Goal: Task Accomplishment & Management: Complete application form

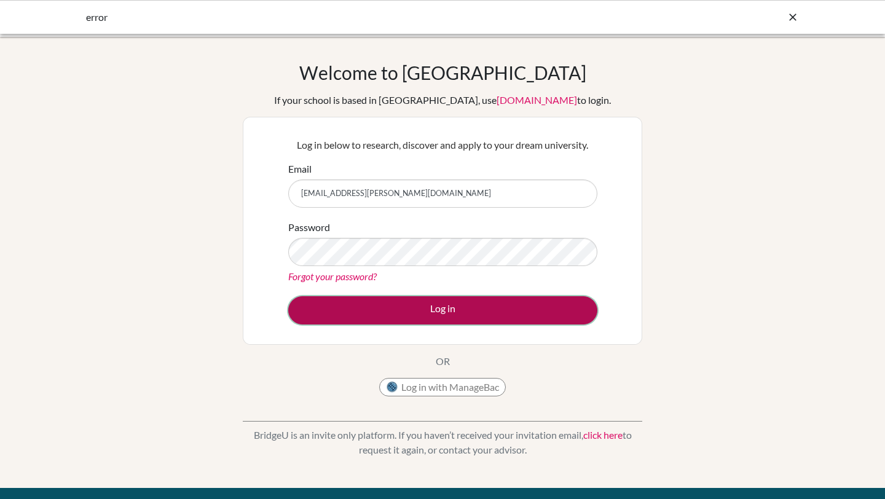
click at [374, 312] on button "Log in" at bounding box center [442, 310] width 309 height 28
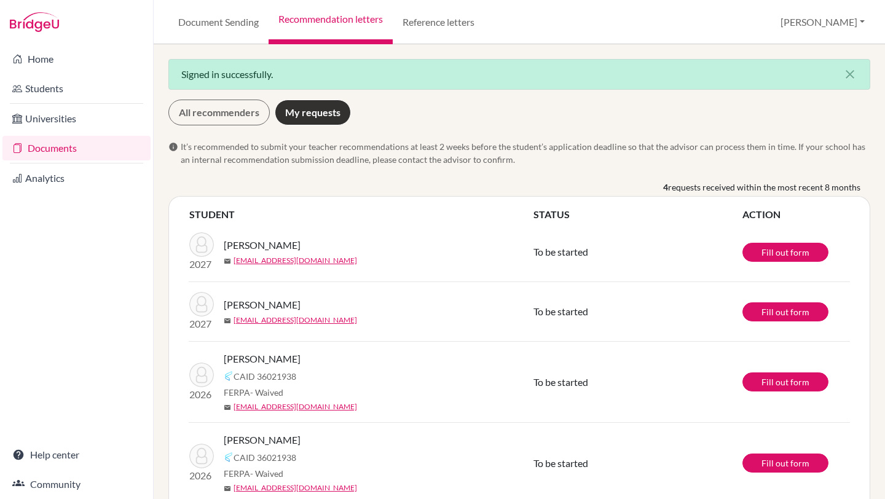
scroll to position [29, 0]
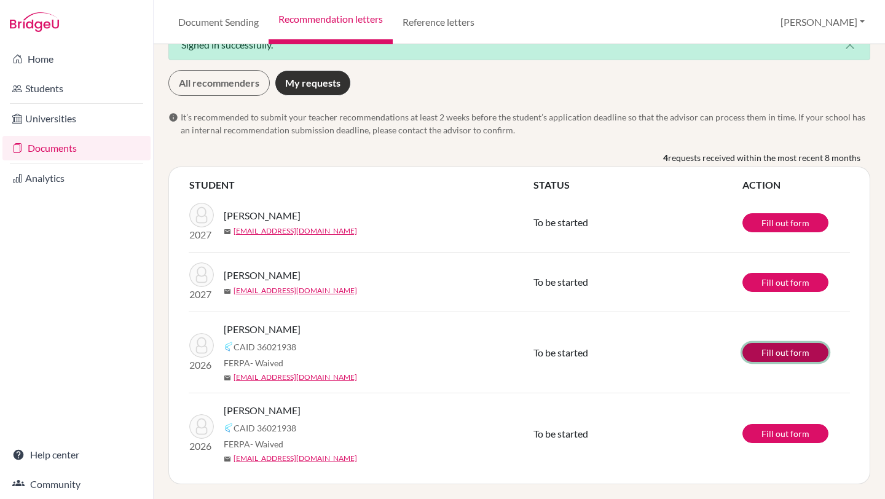
click at [769, 355] on link "Fill out form" at bounding box center [785, 352] width 86 height 19
click at [772, 352] on link "Fill out form" at bounding box center [785, 352] width 86 height 19
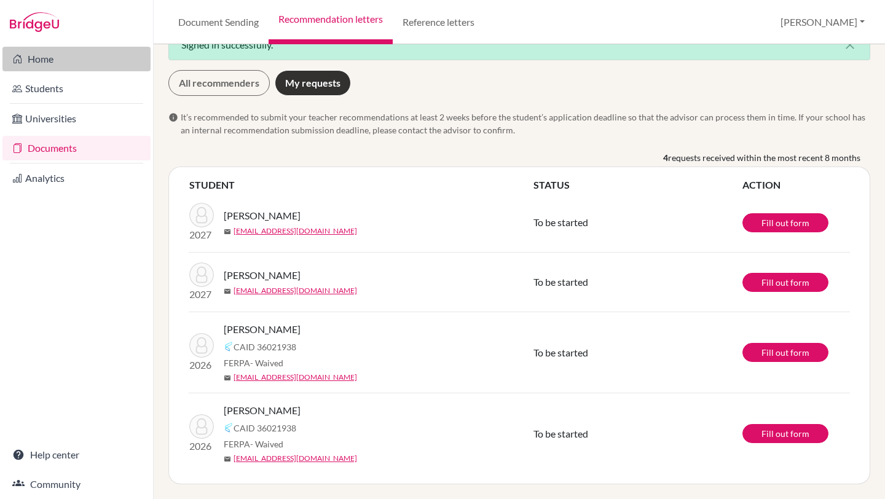
click at [28, 57] on link "Home" at bounding box center [76, 59] width 148 height 25
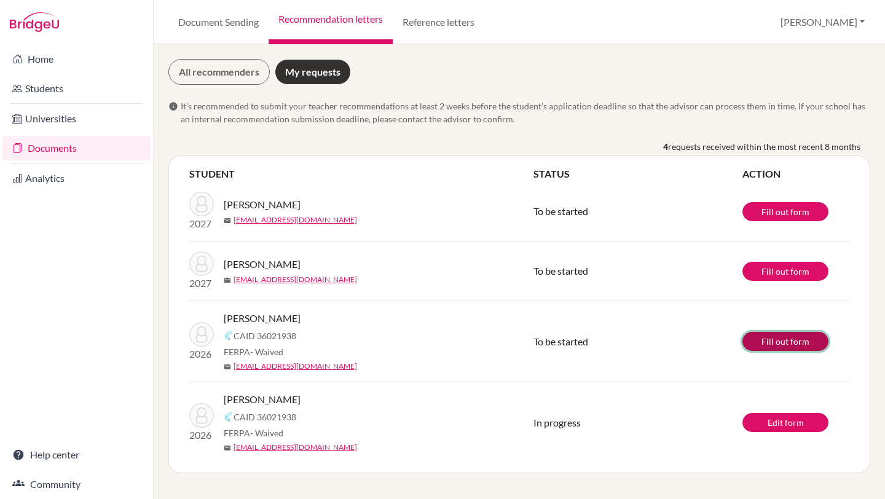
click at [766, 335] on link "Fill out form" at bounding box center [785, 341] width 86 height 19
